Goal: Information Seeking & Learning: Check status

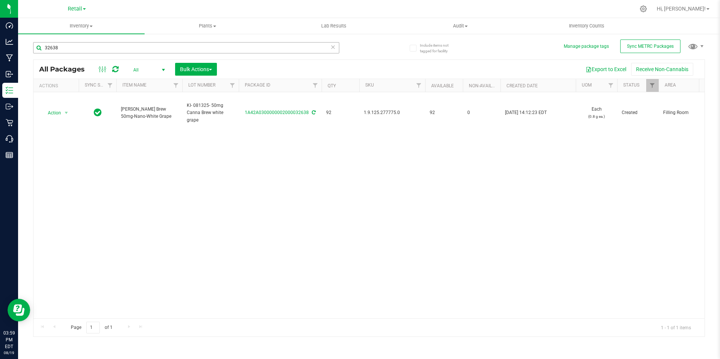
click at [132, 48] on input "32638" at bounding box center [186, 47] width 306 height 11
click at [133, 50] on input "32638" at bounding box center [186, 47] width 306 height 11
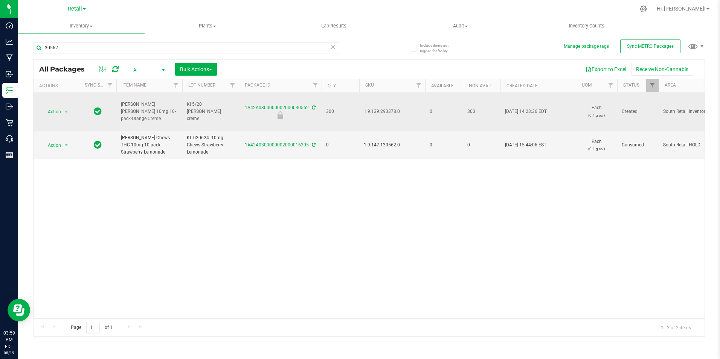
click at [366, 112] on span "1.9.139.293378.0" at bounding box center [392, 111] width 57 height 7
drag, startPoint x: 366, startPoint y: 112, endPoint x: 365, endPoint y: 120, distance: 7.6
click at [365, 120] on td "1.9.139.293378.0" at bounding box center [392, 111] width 66 height 39
click at [369, 111] on span "1.9.139.293378.0" at bounding box center [392, 111] width 57 height 7
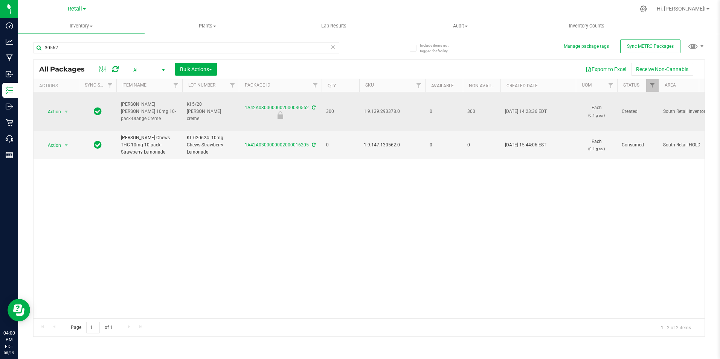
click at [369, 111] on span "1.9.139.293378.0" at bounding box center [392, 111] width 57 height 7
copy tr "1.9.139.293378.0"
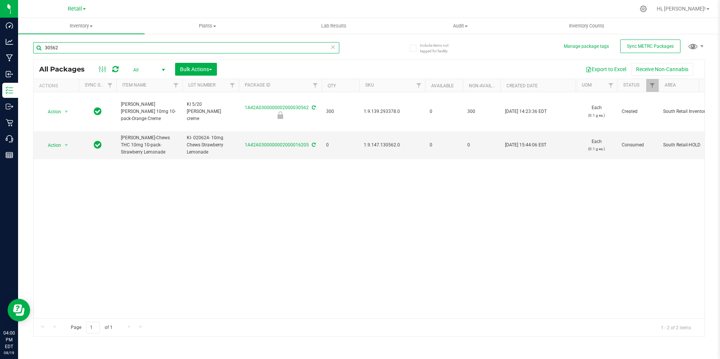
click at [155, 51] on input "30562" at bounding box center [186, 47] width 306 height 11
paste input "1.9.139.293378.0"
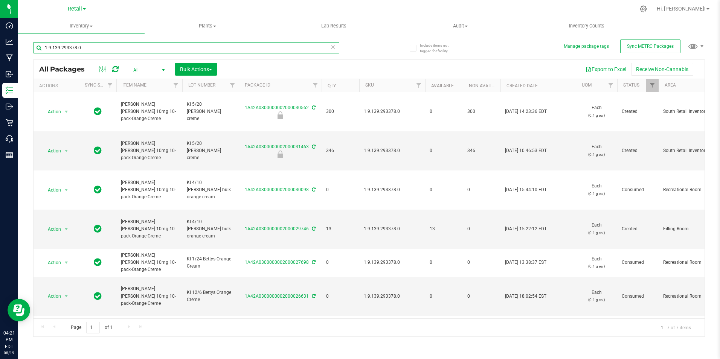
click at [124, 47] on input "1.9.139.293378.0" at bounding box center [186, 47] width 306 height 11
click at [124, 46] on input "1.9.139.293378.0" at bounding box center [186, 47] width 306 height 11
drag, startPoint x: 124, startPoint y: 46, endPoint x: 123, endPoint y: 40, distance: 5.8
click at [123, 41] on div "1.9.139.293378.0" at bounding box center [201, 47] width 336 height 24
click at [123, 40] on div "1.9.139.293378.0" at bounding box center [201, 47] width 336 height 24
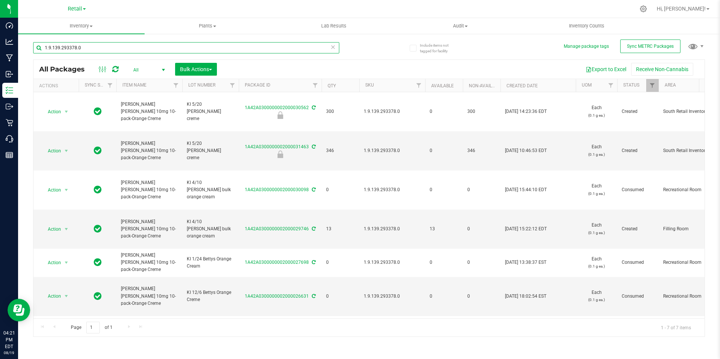
click at [133, 47] on input "1.9.139.293378.0" at bounding box center [186, 47] width 306 height 11
type input "0552"
